Goal: Task Accomplishment & Management: Complete application form

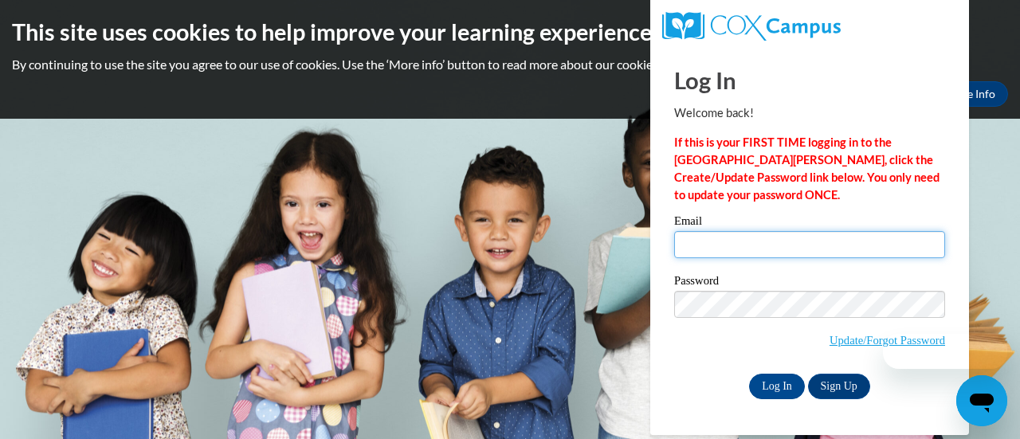
type input "duesterhaussus@aasd.k12.wi.us"
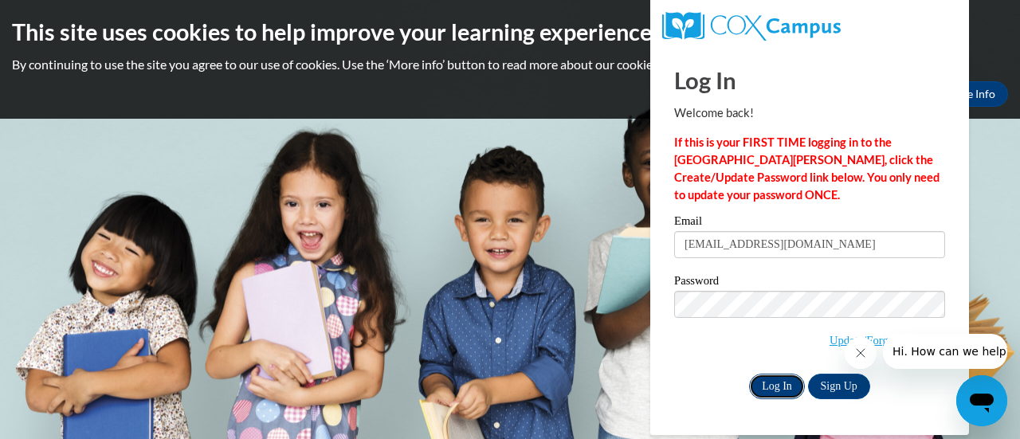
click at [774, 386] on input "Log In" at bounding box center [777, 386] width 56 height 25
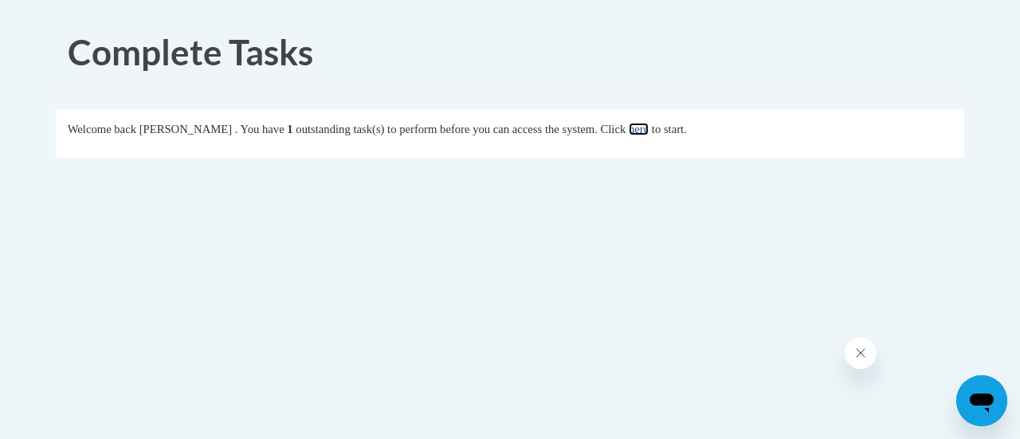
click at [648, 130] on link "here" at bounding box center [639, 129] width 20 height 13
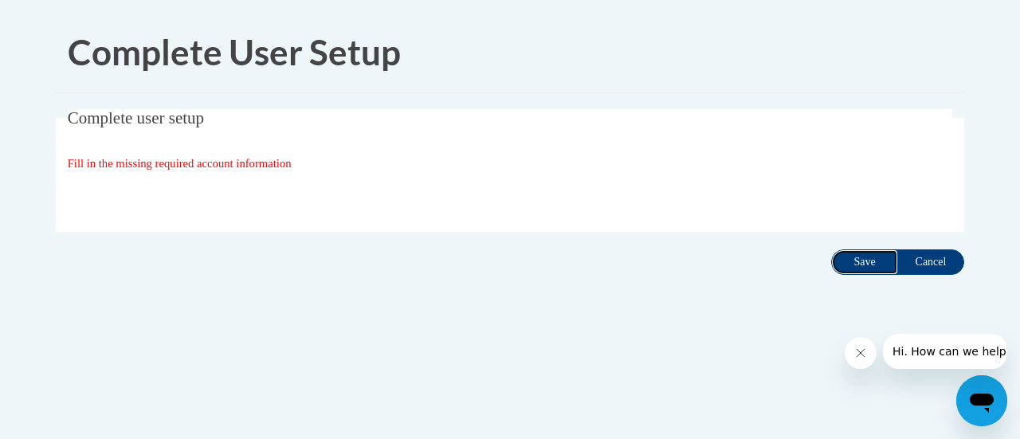
click at [869, 261] on input "Save" at bounding box center [864, 261] width 67 height 25
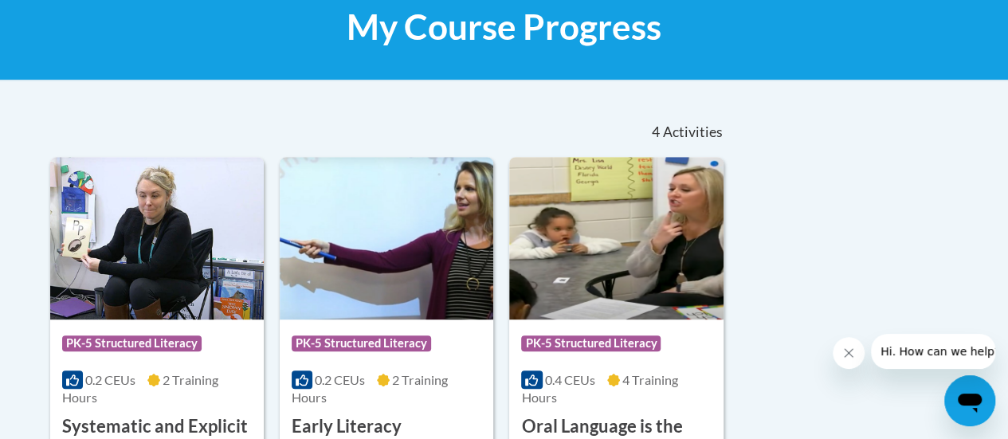
scroll to position [319, 0]
